Goal: Task Accomplishment & Management: Manage account settings

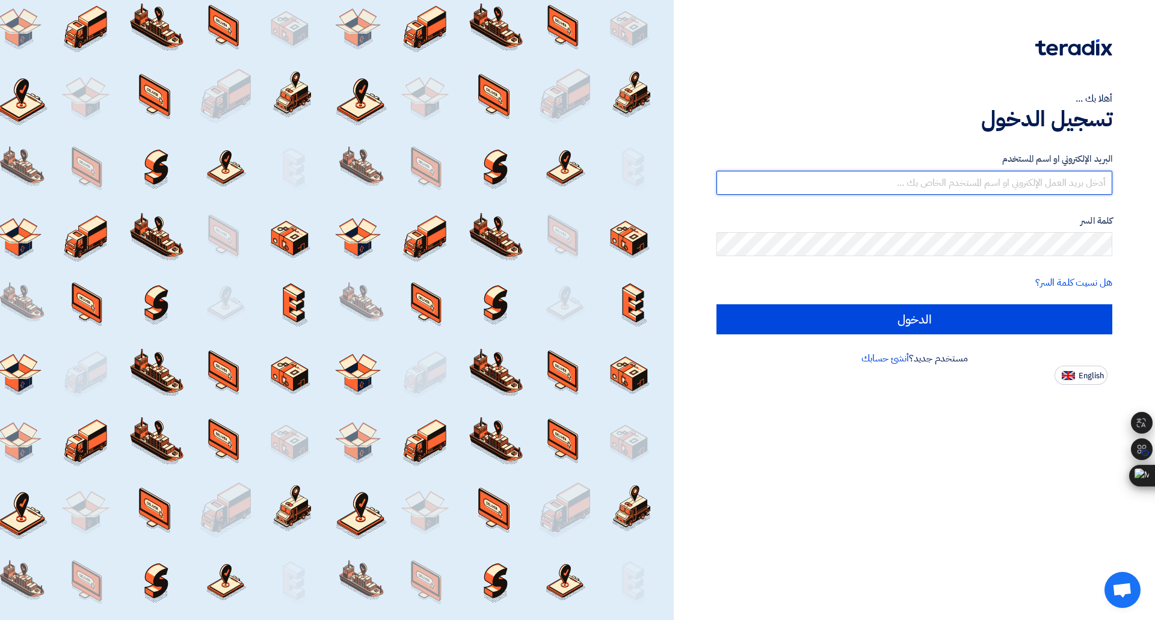
click at [942, 180] on input "text" at bounding box center [915, 183] width 396 height 24
type input "[PERSON_NAME][EMAIL_ADDRESS][DOMAIN_NAME]"
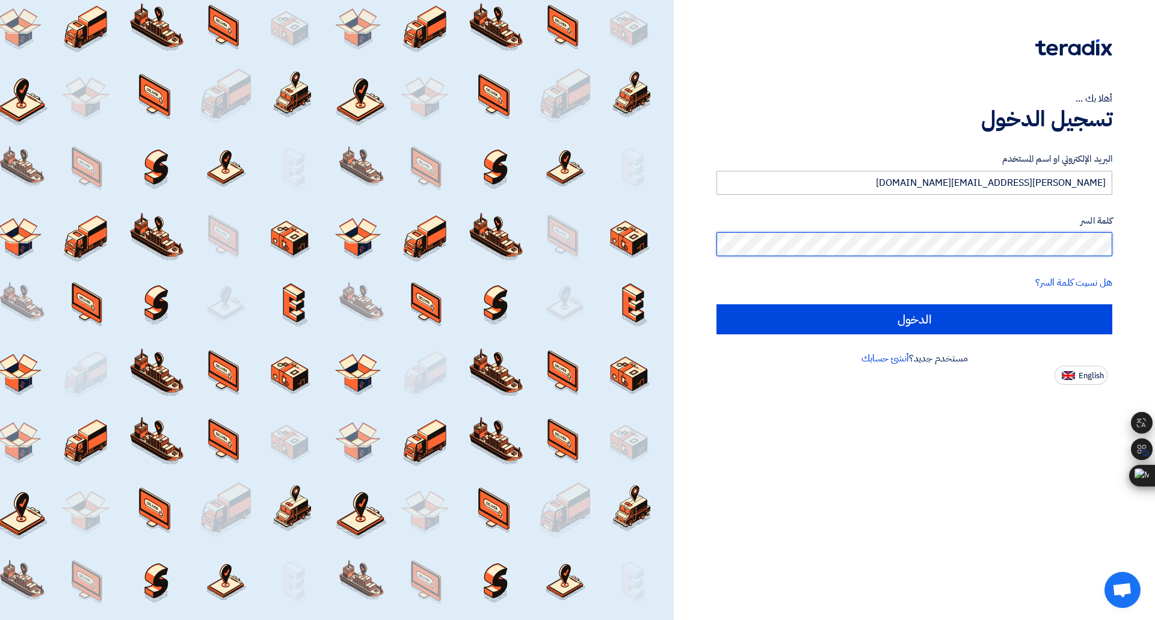
click at [717, 304] on input "الدخول" at bounding box center [915, 319] width 396 height 30
type input "Sign in"
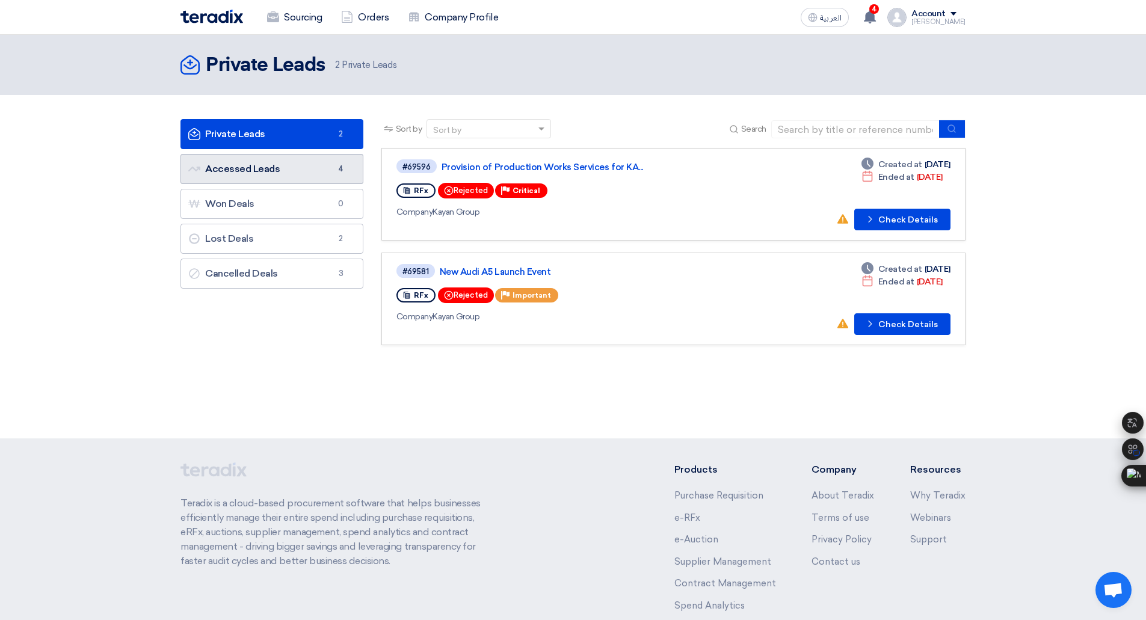
click at [236, 171] on link "Accessed Leads Accessed Leads 4" at bounding box center [272, 169] width 183 height 30
